Goal: Information Seeking & Learning: Learn about a topic

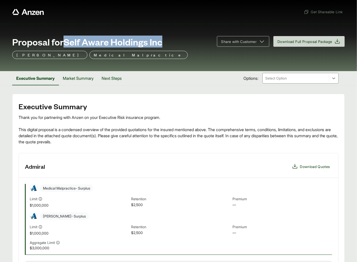
drag, startPoint x: 66, startPoint y: 42, endPoint x: 166, endPoint y: 46, distance: 99.9
click at [166, 46] on div "Proposal for Self Aware Holdings Inc" at bounding box center [111, 42] width 199 height 10
copy span "Self Aware Holdings Inc"
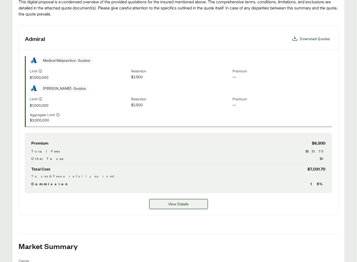
click at [158, 203] on button "View Details" at bounding box center [178, 204] width 58 height 10
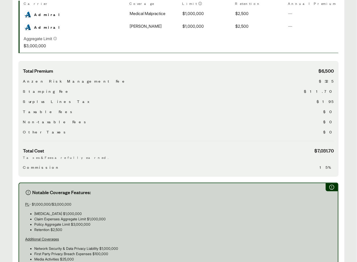
scroll to position [286, 0]
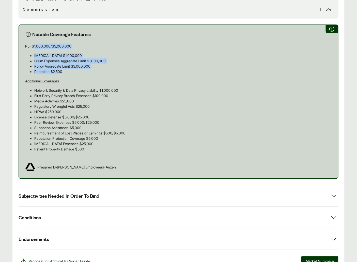
drag, startPoint x: 34, startPoint y: 44, endPoint x: 58, endPoint y: 69, distance: 34.5
click at [63, 71] on div "PL - $1,000,000/$3,000,000 [MEDICAL_DATA] $1,000,000 Claim Expenses Aggregate L…" at bounding box center [178, 100] width 307 height 112
copy div "1,000,000/$3,000,000 [MEDICAL_DATA] $1,000,000 Claim Expenses Aggregate Limit $…"
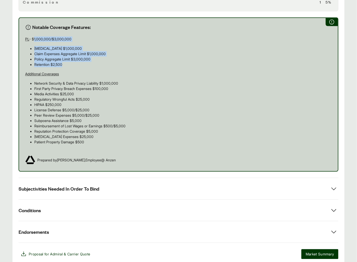
scroll to position [317, 0]
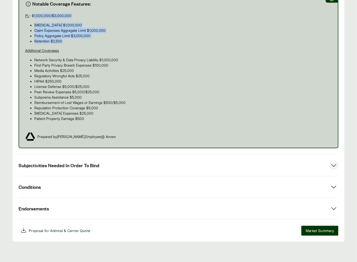
click at [84, 159] on button "Subjectivities Needed In Order To Bind" at bounding box center [179, 165] width 320 height 21
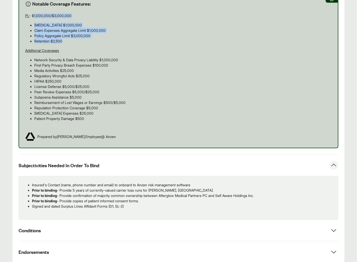
scroll to position [339, 0]
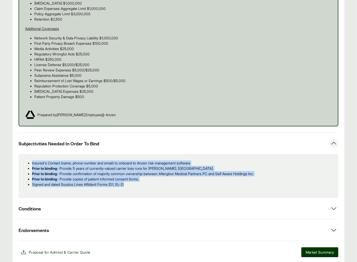
drag, startPoint x: 128, startPoint y: 182, endPoint x: 24, endPoint y: 162, distance: 105.5
click at [22, 163] on div "Insured's Contact (name, phone number and email) to onboard to Anzen risk manag…" at bounding box center [179, 175] width 320 height 43
copy ul "Insured's Contact (name, phone number and email) to onboard to Anzen risk manag…"
